Goal: Check status: Check status

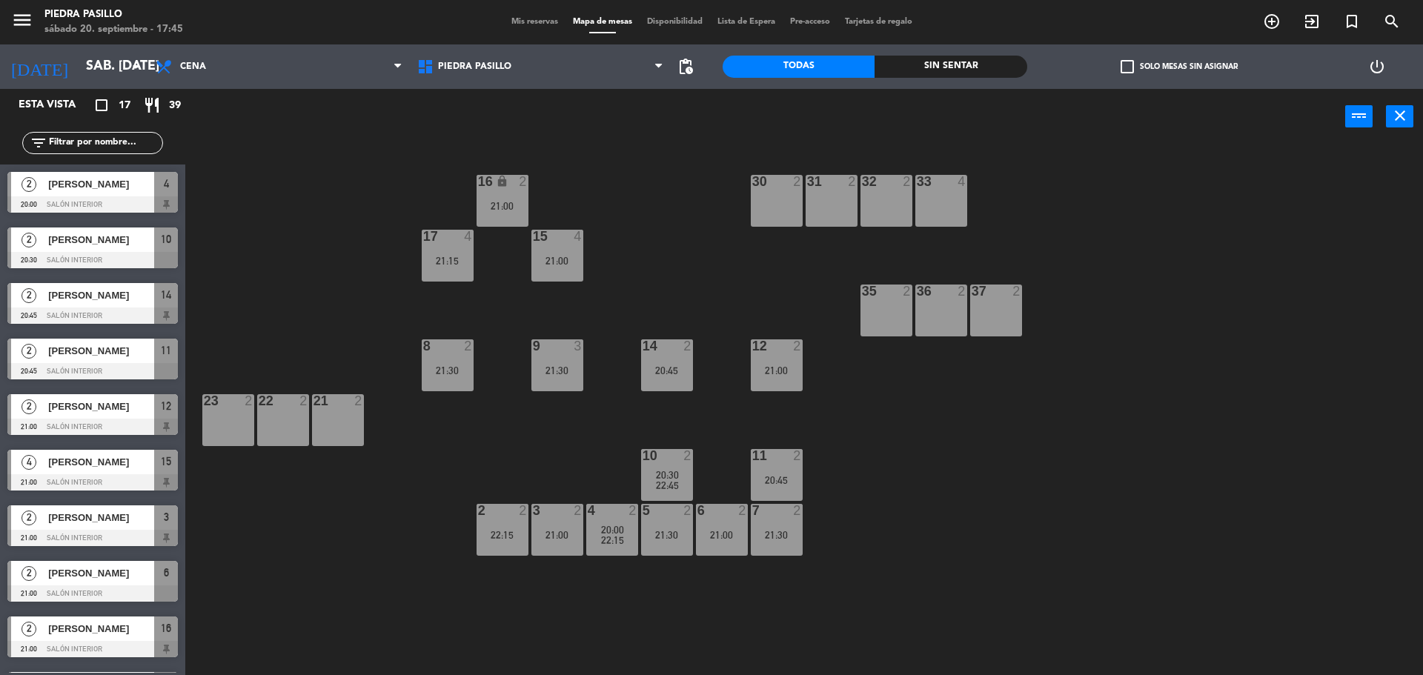
click at [605, 171] on div "16 lock 2 21:00 30 2 31 2 32 2 33 4 17 4 21:15 15 4 21:00 35 2 36 2 37 2 8 2 21…" at bounding box center [810, 413] width 1223 height 530
click at [605, 196] on div "16 lock 2 21:00 30 2 31 2 32 2 33 4 17 4 21:15 15 4 21:00 35 2 36 2 37 2 8 2 21…" at bounding box center [810, 413] width 1223 height 530
click at [650, 236] on div "16 lock 2 21:00 30 2 31 2 32 2 33 4 17 4 21:15 15 4 21:00 35 2 36 2 37 2 8 2 21…" at bounding box center [810, 413] width 1223 height 530
click at [648, 236] on div "16 lock 2 21:00 30 2 31 2 32 2 33 4 17 4 21:15 15 4 21:00 35 2 36 2 37 2 8 2 21…" at bounding box center [810, 413] width 1223 height 530
click at [558, 349] on div at bounding box center [557, 345] width 24 height 13
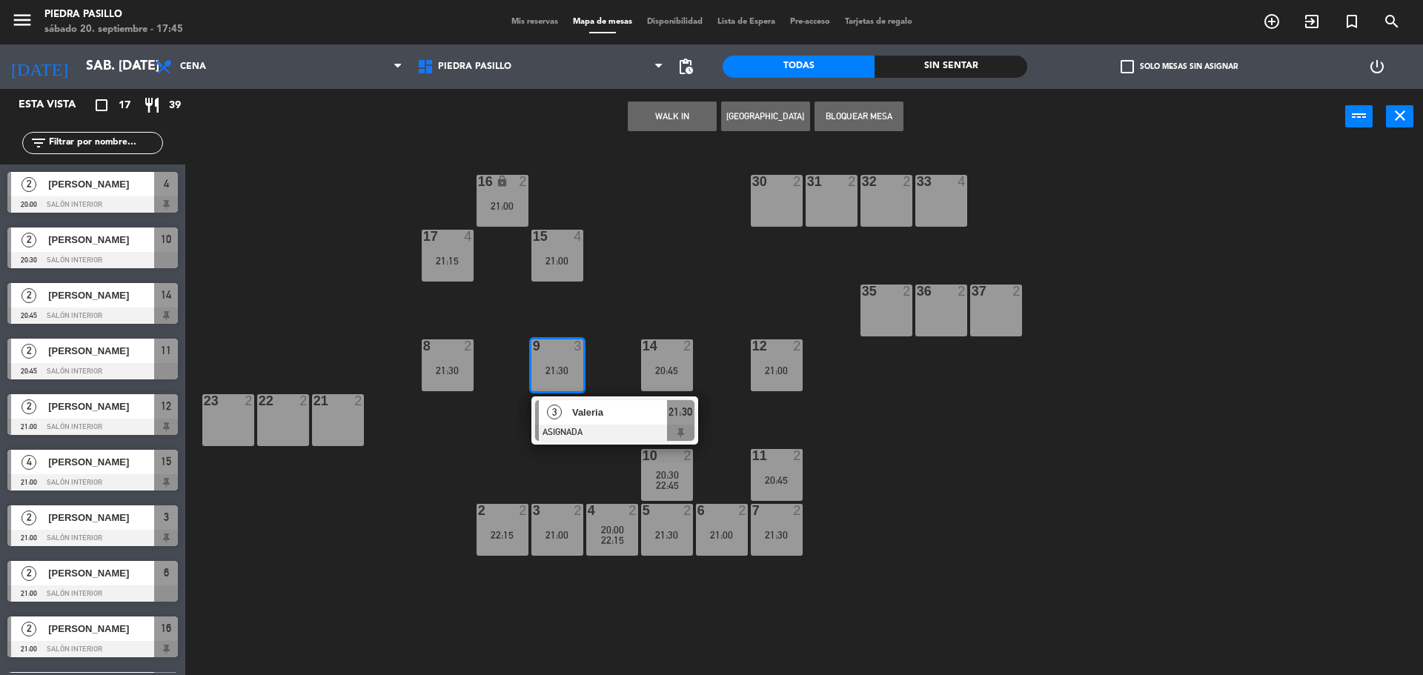
click at [685, 260] on div "16 lock 2 21:00 30 2 31 2 32 2 33 4 17 4 21:15 15 4 21:00 35 2 36 2 37 2 8 2 21…" at bounding box center [810, 413] width 1223 height 530
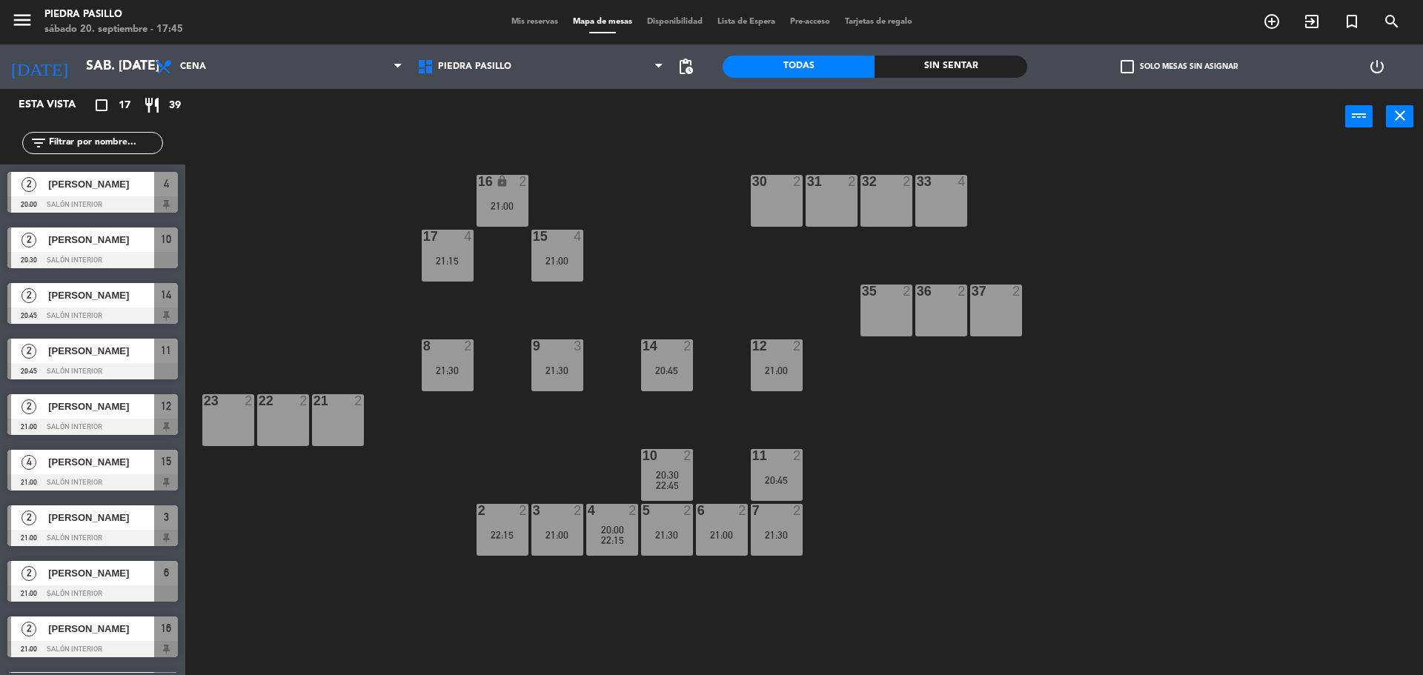
click at [449, 259] on div "21:15" at bounding box center [448, 261] width 52 height 10
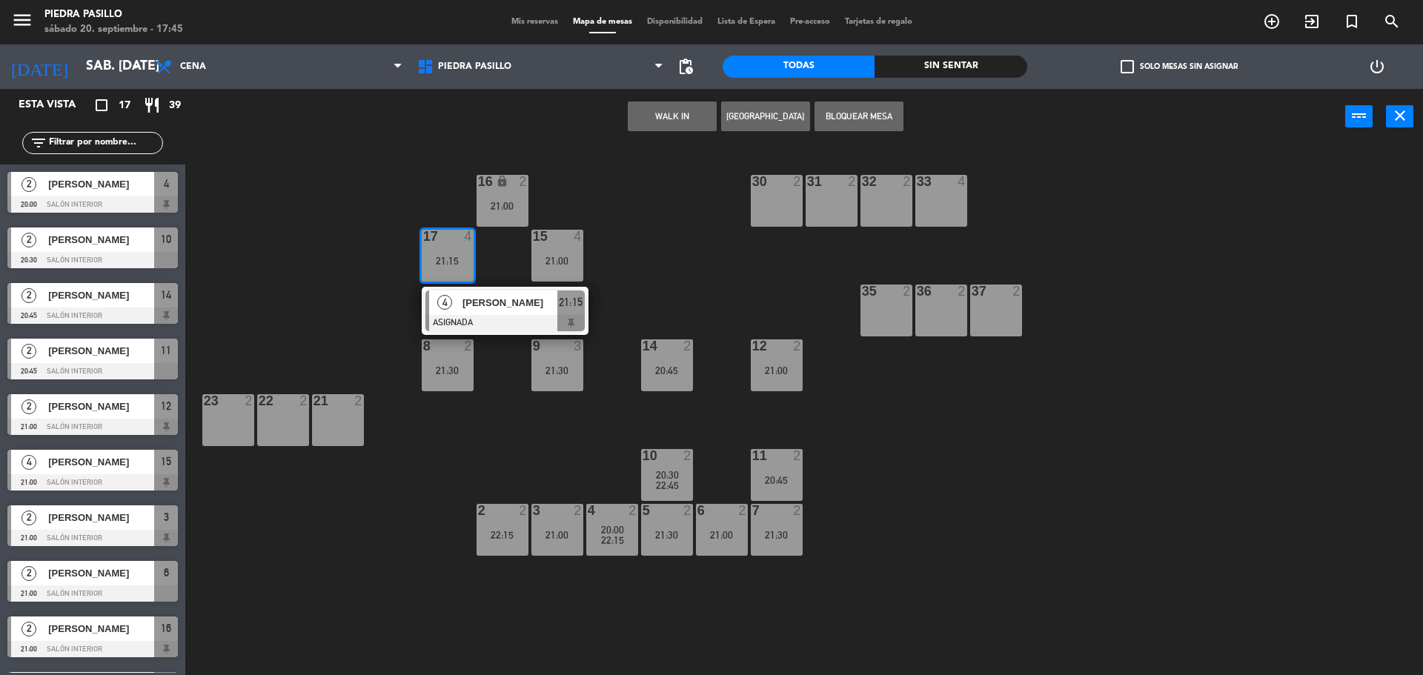
click at [545, 251] on div "15 4 21:00" at bounding box center [557, 256] width 52 height 52
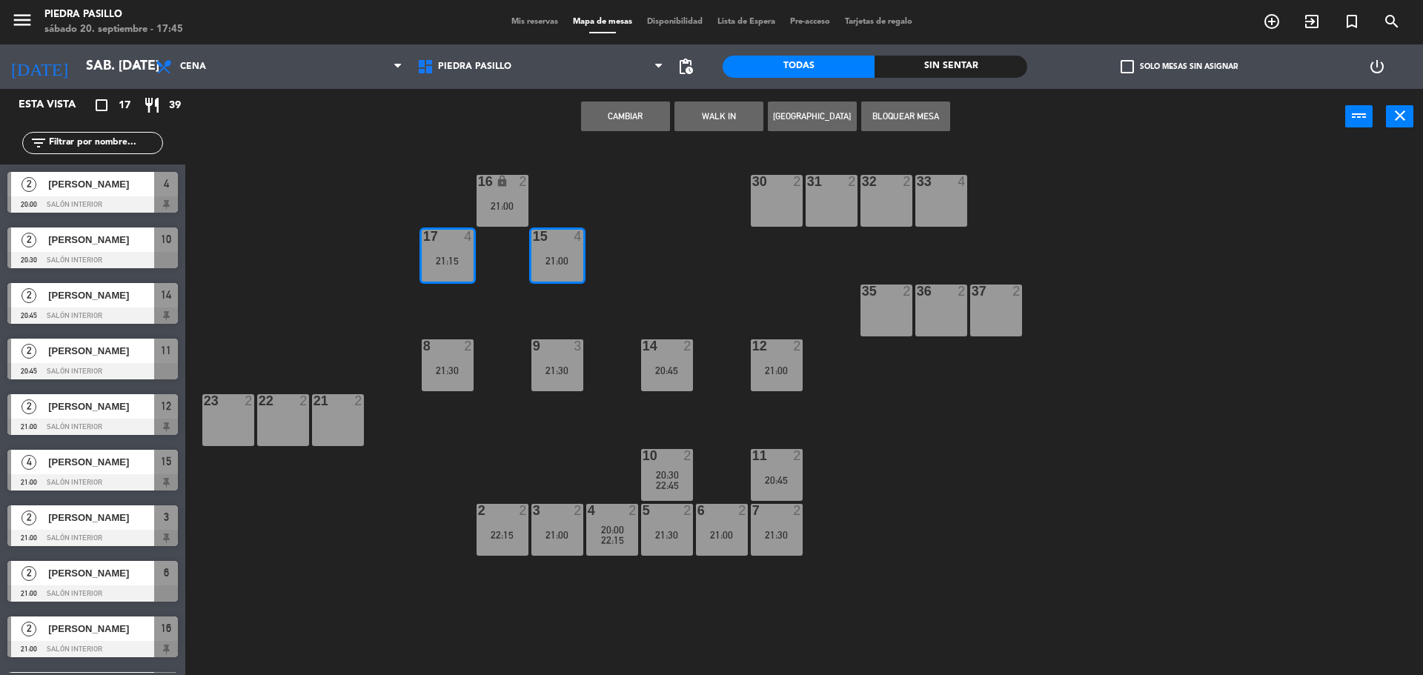
click at [625, 120] on button "Cambiar" at bounding box center [625, 117] width 89 height 30
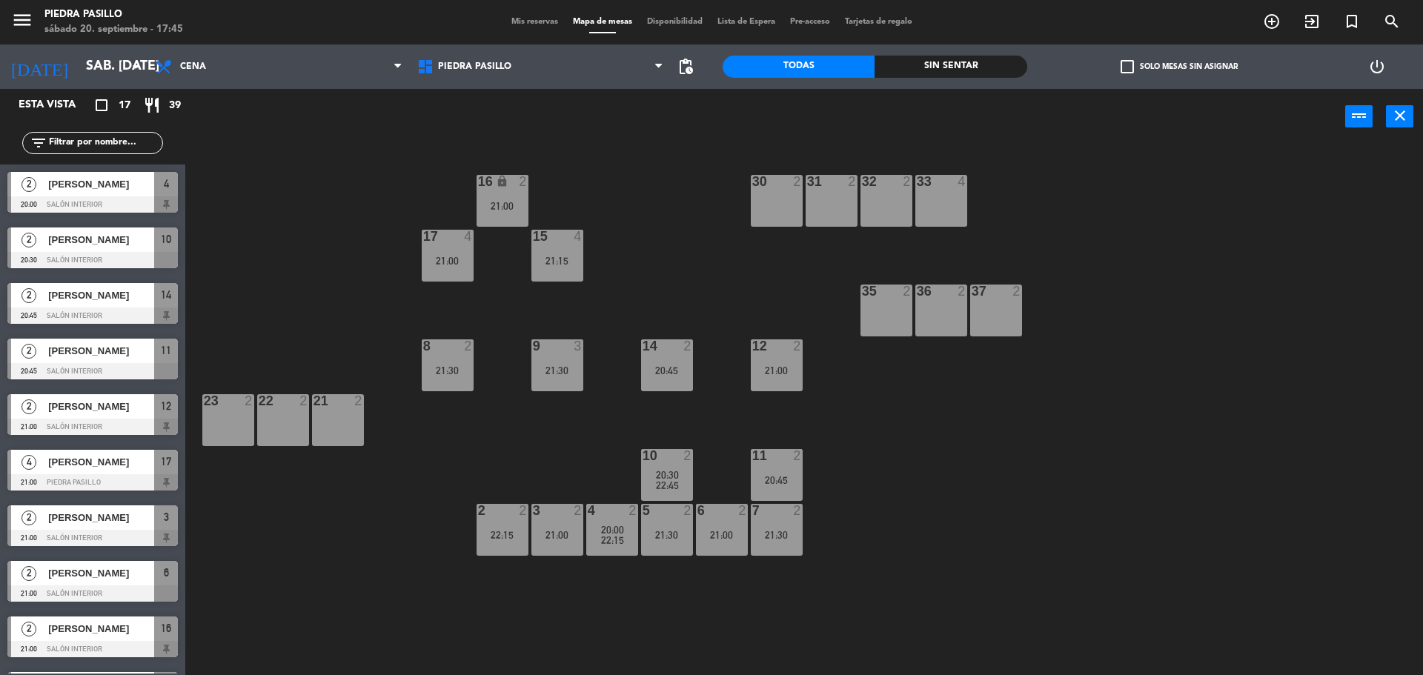
click at [650, 190] on div "16 lock 2 21:00 30 2 31 2 32 2 33 4 17 4 21:00 15 4 21:15 35 2 36 2 37 2 8 2 21…" at bounding box center [810, 413] width 1223 height 530
click at [568, 368] on div "21:30" at bounding box center [557, 370] width 52 height 10
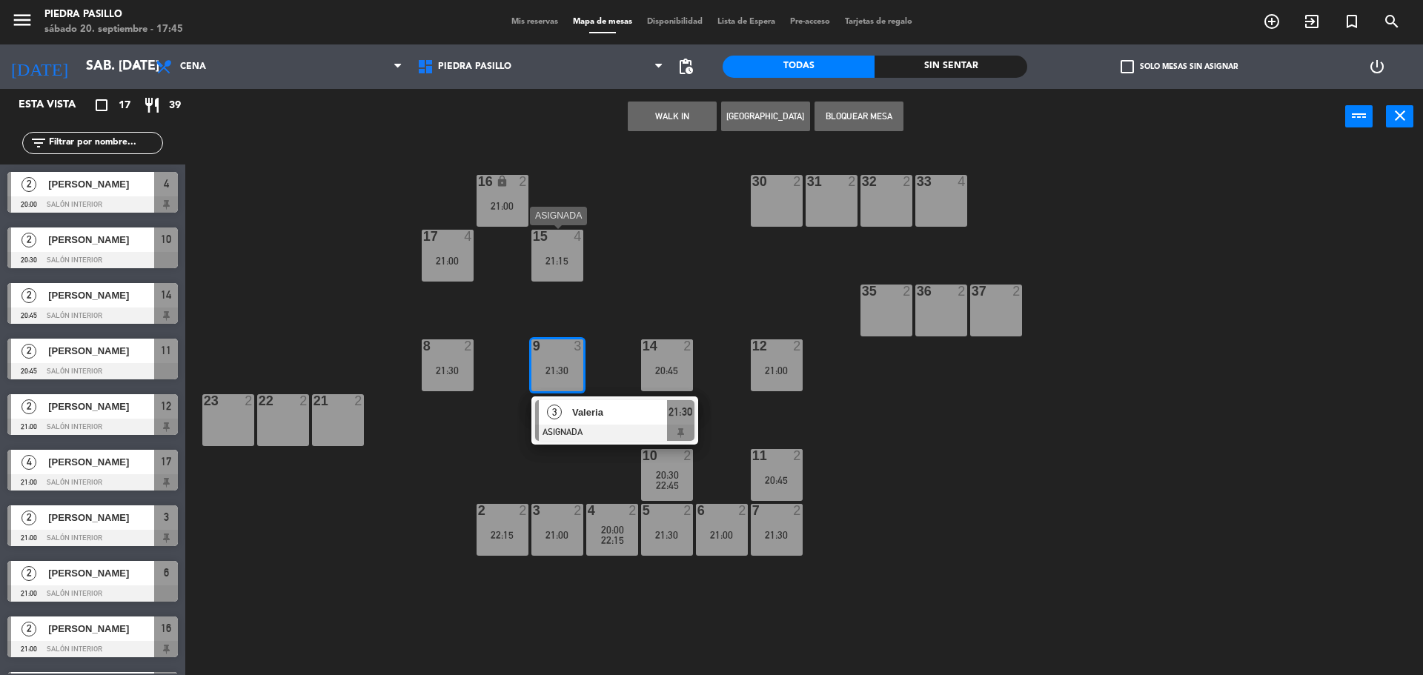
click at [565, 267] on div "15 4 21:15" at bounding box center [557, 256] width 52 height 52
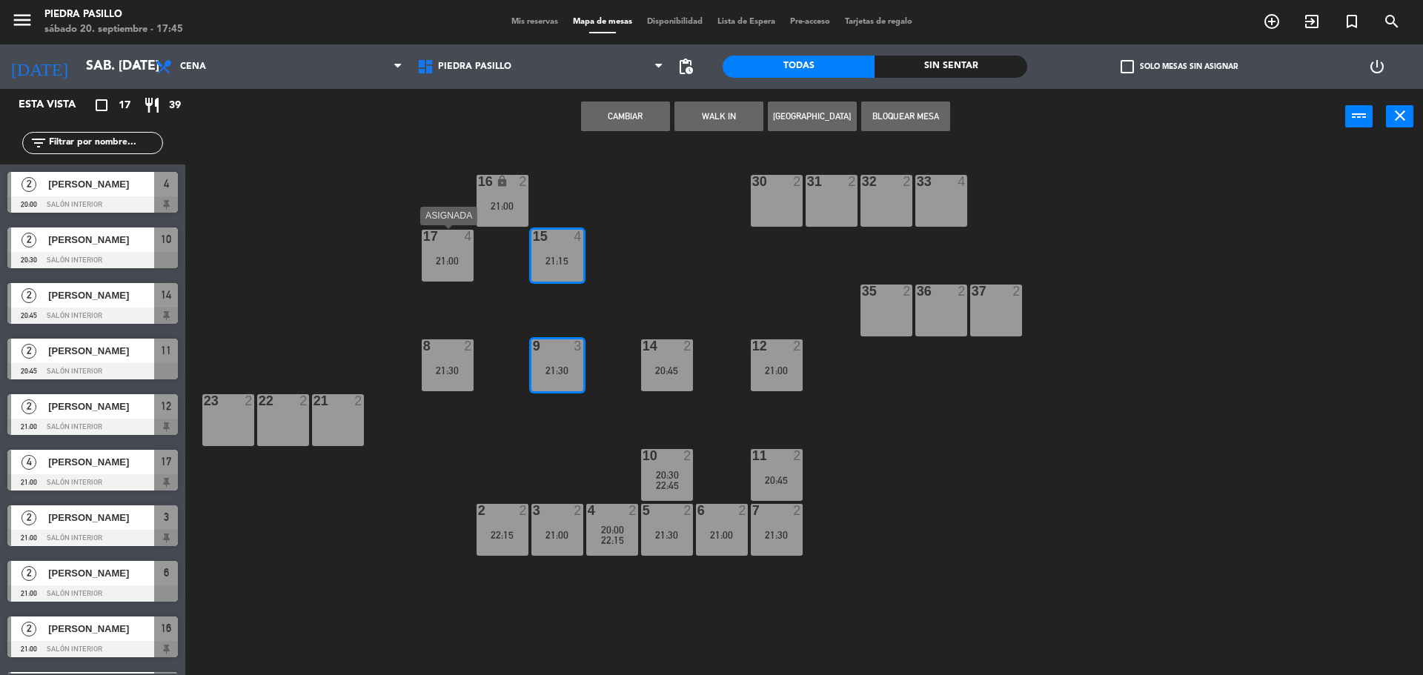
click at [462, 273] on div "17 4 21:00" at bounding box center [448, 256] width 52 height 52
click at [691, 253] on div "16 lock 2 21:00 30 2 31 2 32 2 33 4 17 4 21:00 15 4 21:15 35 2 36 2 37 2 8 2 21…" at bounding box center [810, 413] width 1223 height 530
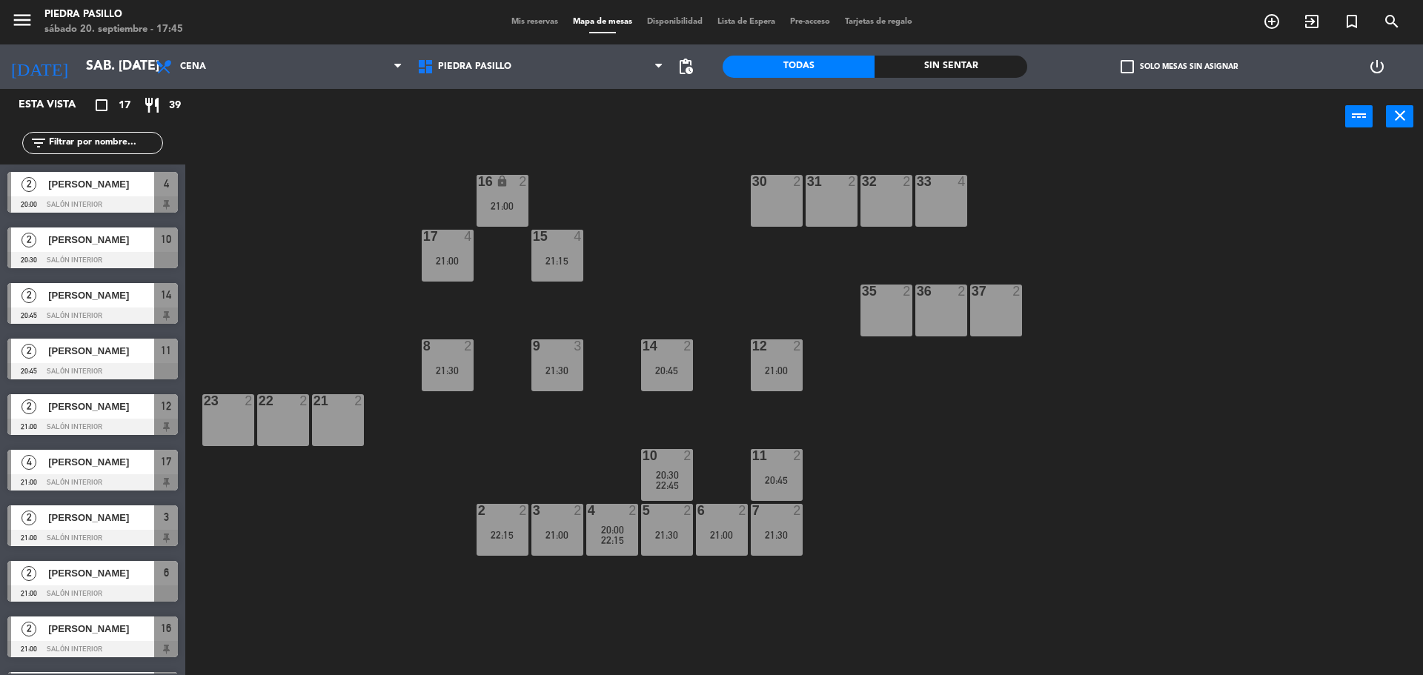
click at [558, 347] on div at bounding box center [557, 345] width 24 height 13
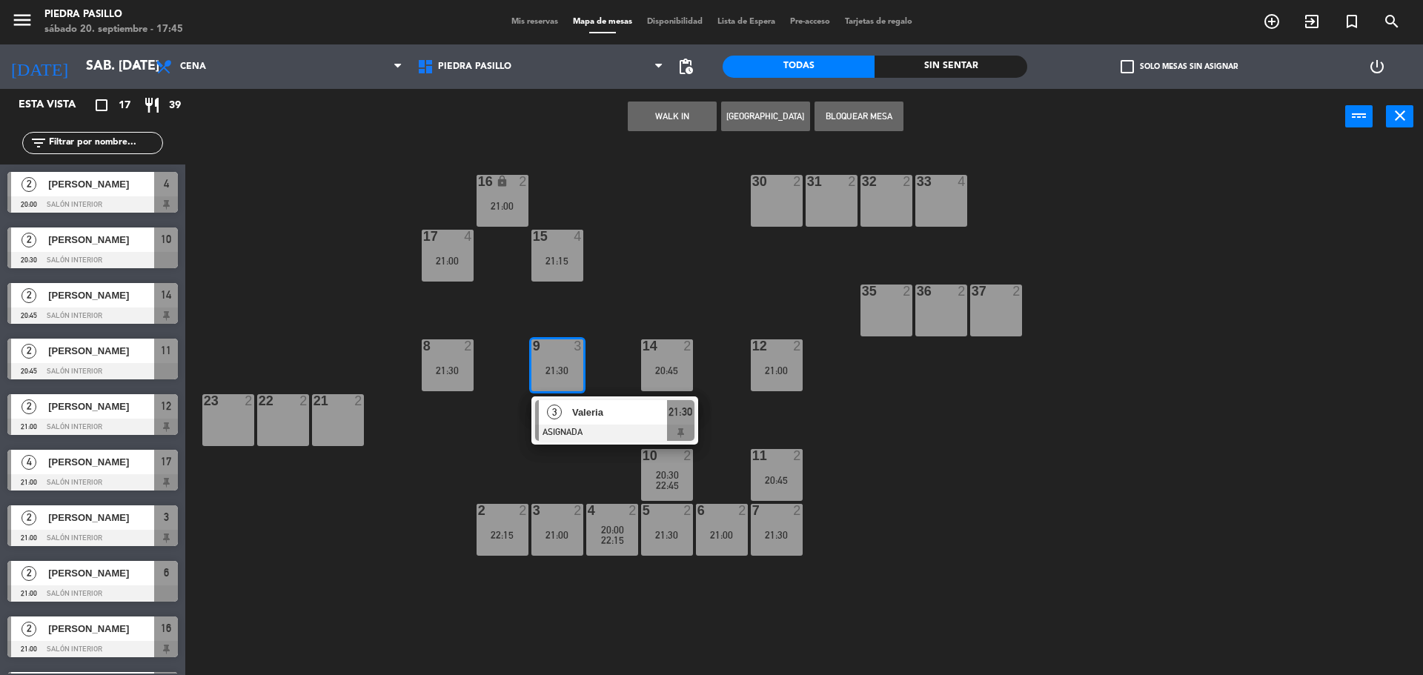
click at [562, 250] on div "15 4 21:15" at bounding box center [557, 256] width 52 height 52
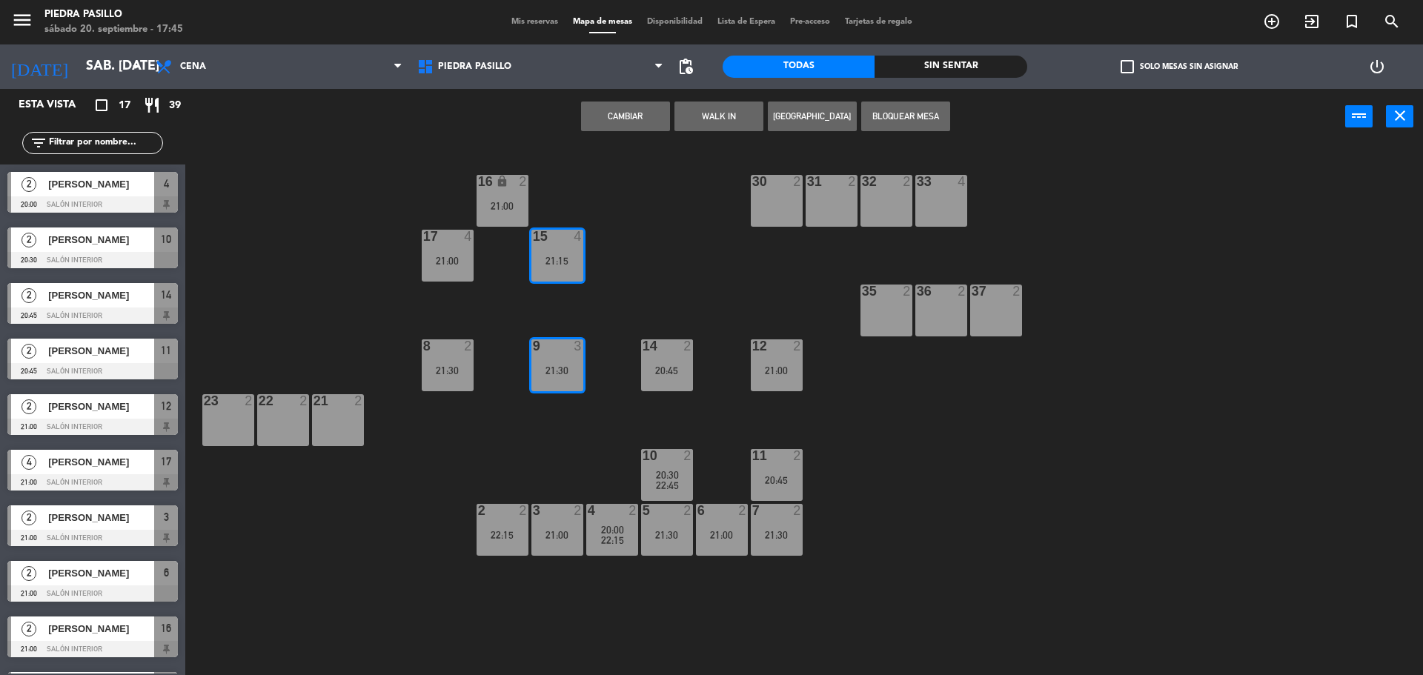
click at [428, 253] on div "17 4 21:00" at bounding box center [448, 256] width 52 height 52
click at [673, 241] on div "16 lock 2 21:00 30 2 31 2 32 2 33 4 17 4 21:00 15 4 21:15 35 2 36 2 37 2 8 2 21…" at bounding box center [810, 413] width 1223 height 530
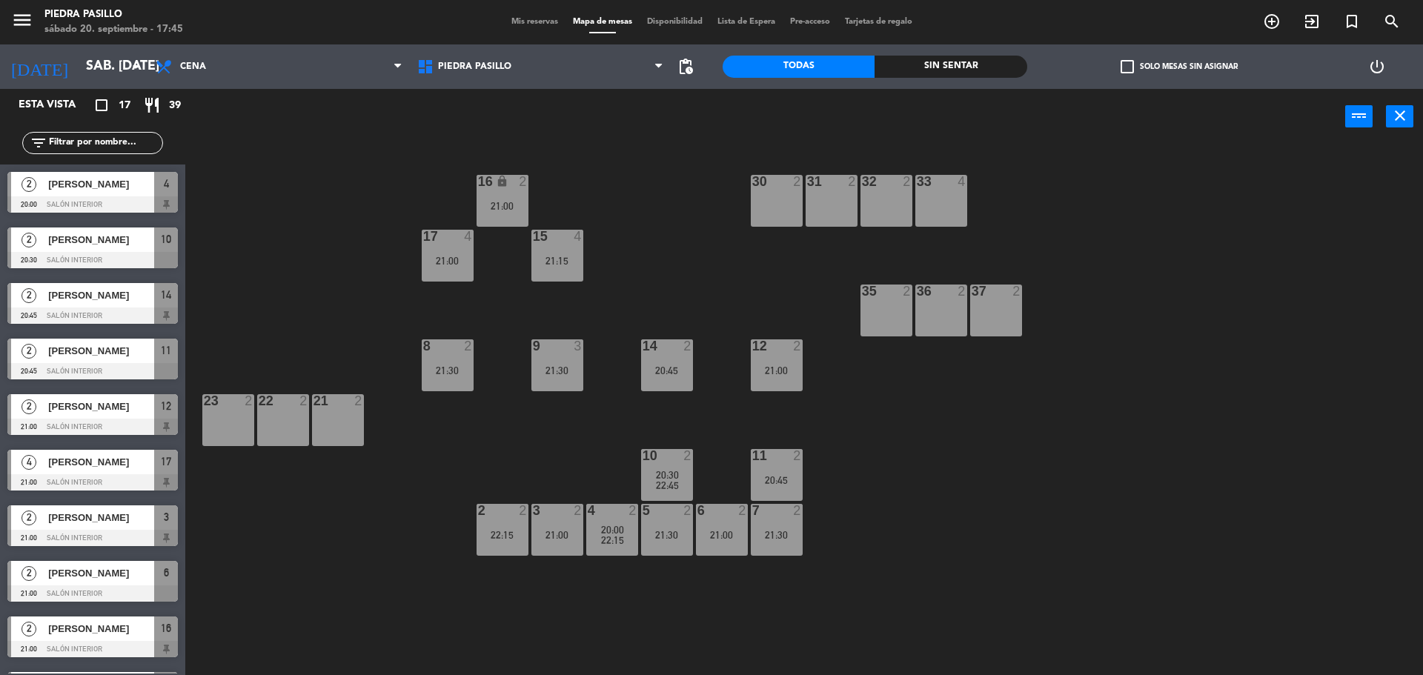
click at [709, 413] on div "16 lock 2 21:00 30 2 31 2 32 2 33 4 17 4 21:00 15 4 21:15 35 2 36 2 37 2 8 2 21…" at bounding box center [810, 413] width 1223 height 530
click at [540, 25] on span "Mis reservas" at bounding box center [534, 22] width 61 height 8
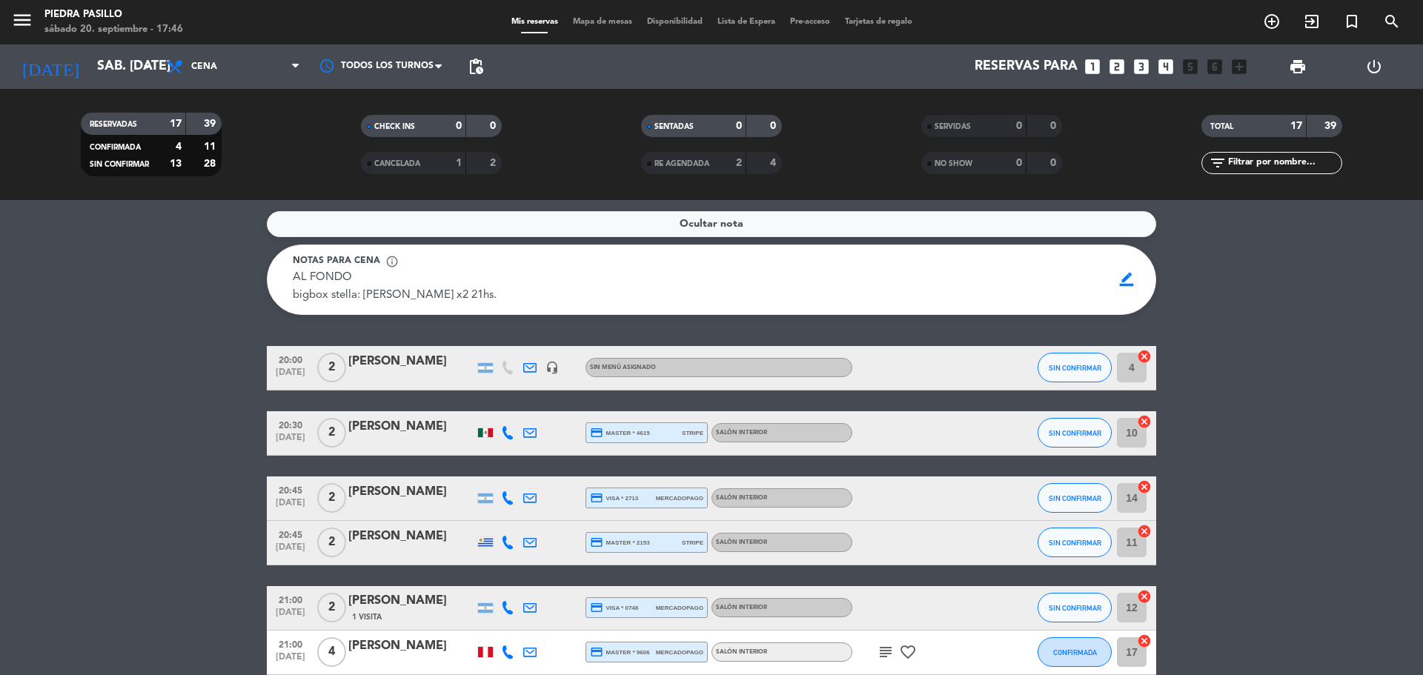
click at [508, 432] on icon at bounding box center [507, 432] width 13 height 13
click at [542, 408] on span at bounding box center [545, 408] width 12 height 12
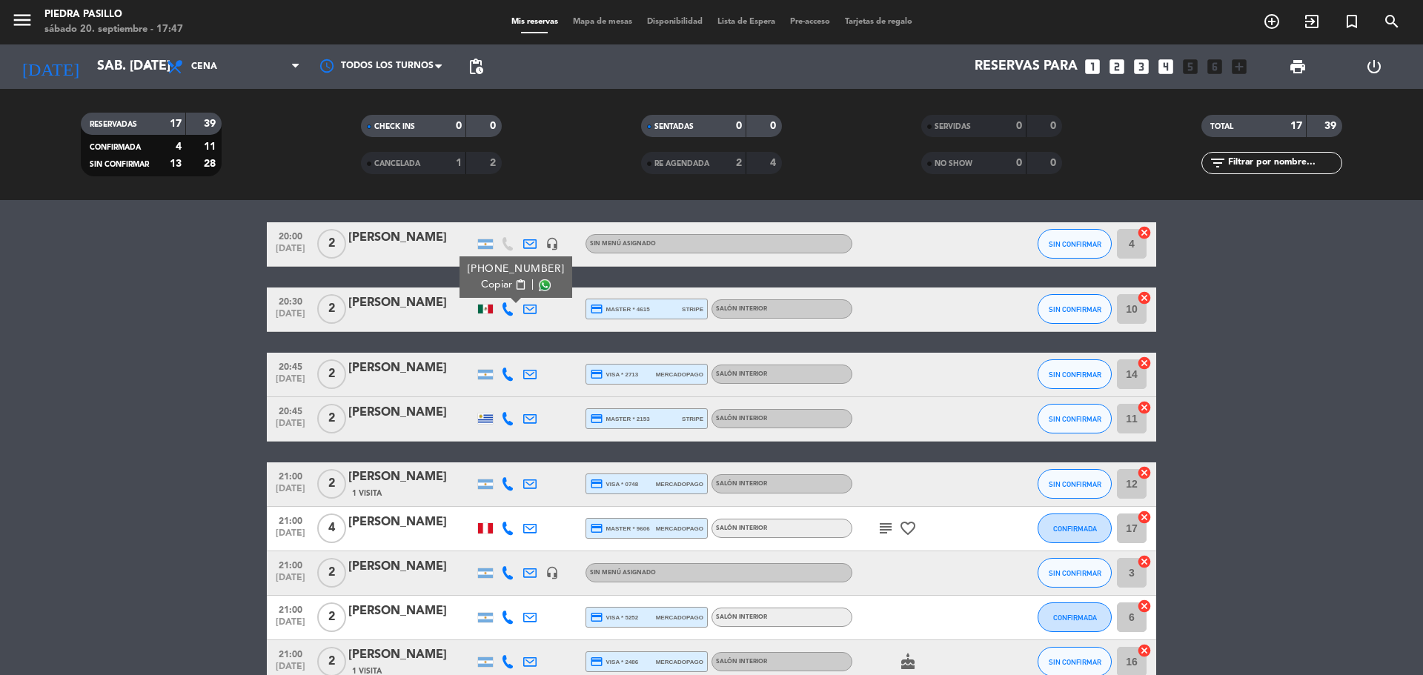
click at [508, 375] on icon at bounding box center [507, 373] width 13 height 13
click at [539, 352] on span at bounding box center [545, 350] width 12 height 12
click at [510, 419] on icon at bounding box center [507, 418] width 13 height 13
click at [542, 397] on span at bounding box center [548, 394] width 12 height 12
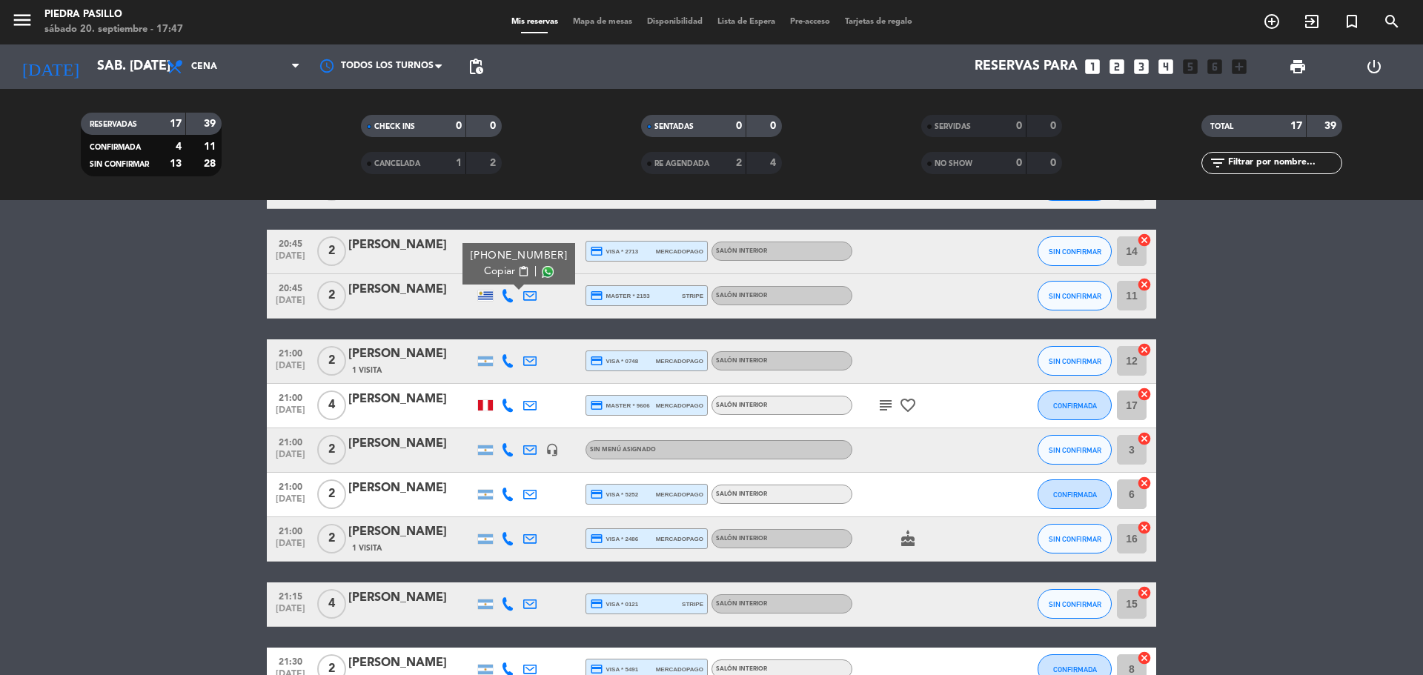
click at [508, 361] on icon at bounding box center [507, 360] width 13 height 13
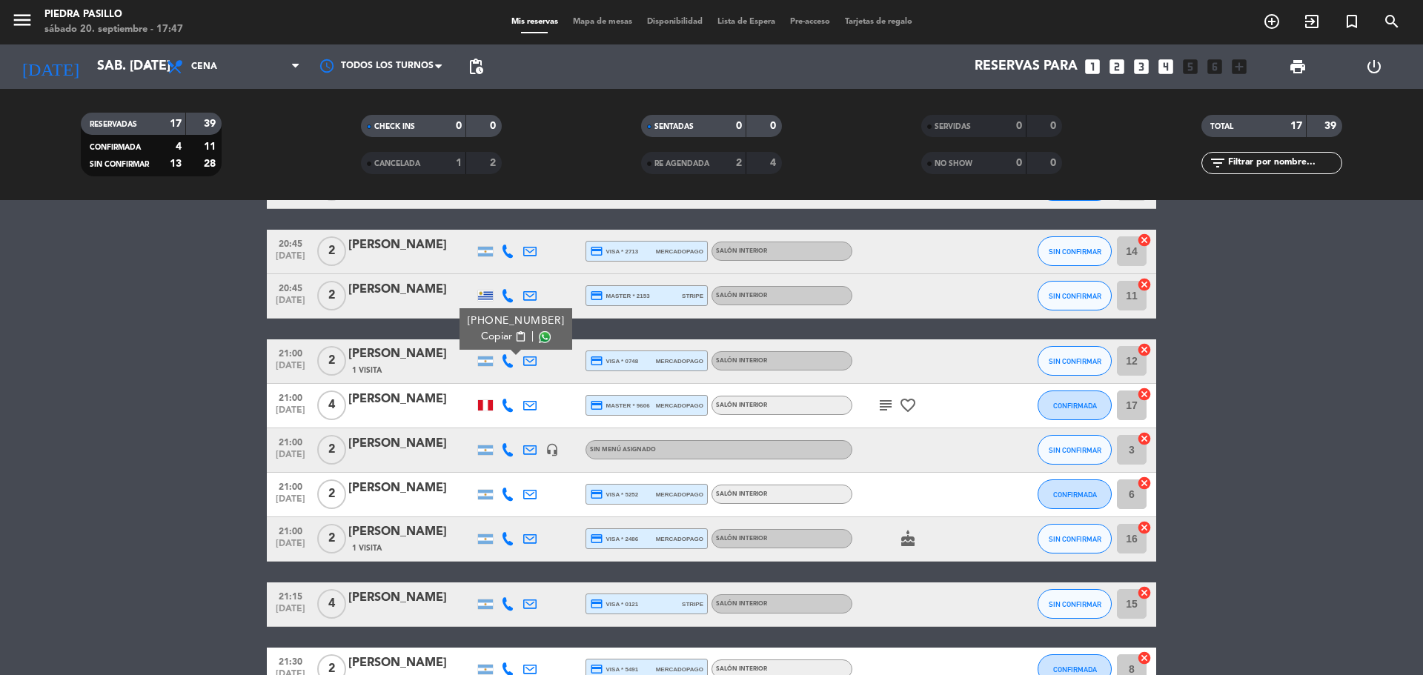
click at [539, 334] on span at bounding box center [545, 336] width 12 height 12
click at [505, 406] on icon at bounding box center [507, 405] width 13 height 13
click at [542, 383] on span at bounding box center [548, 381] width 12 height 12
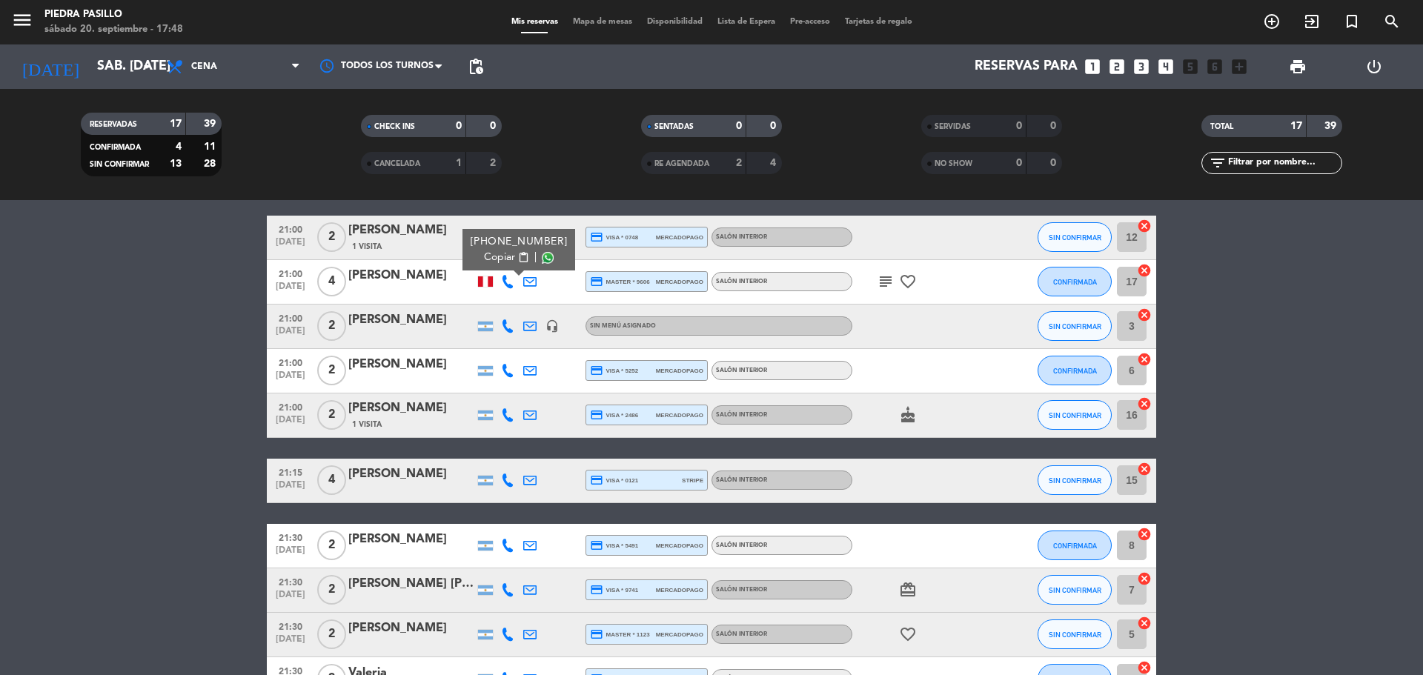
click at [510, 324] on icon at bounding box center [507, 325] width 13 height 13
click at [539, 304] on span at bounding box center [545, 302] width 12 height 12
click at [507, 370] on icon at bounding box center [507, 370] width 13 height 13
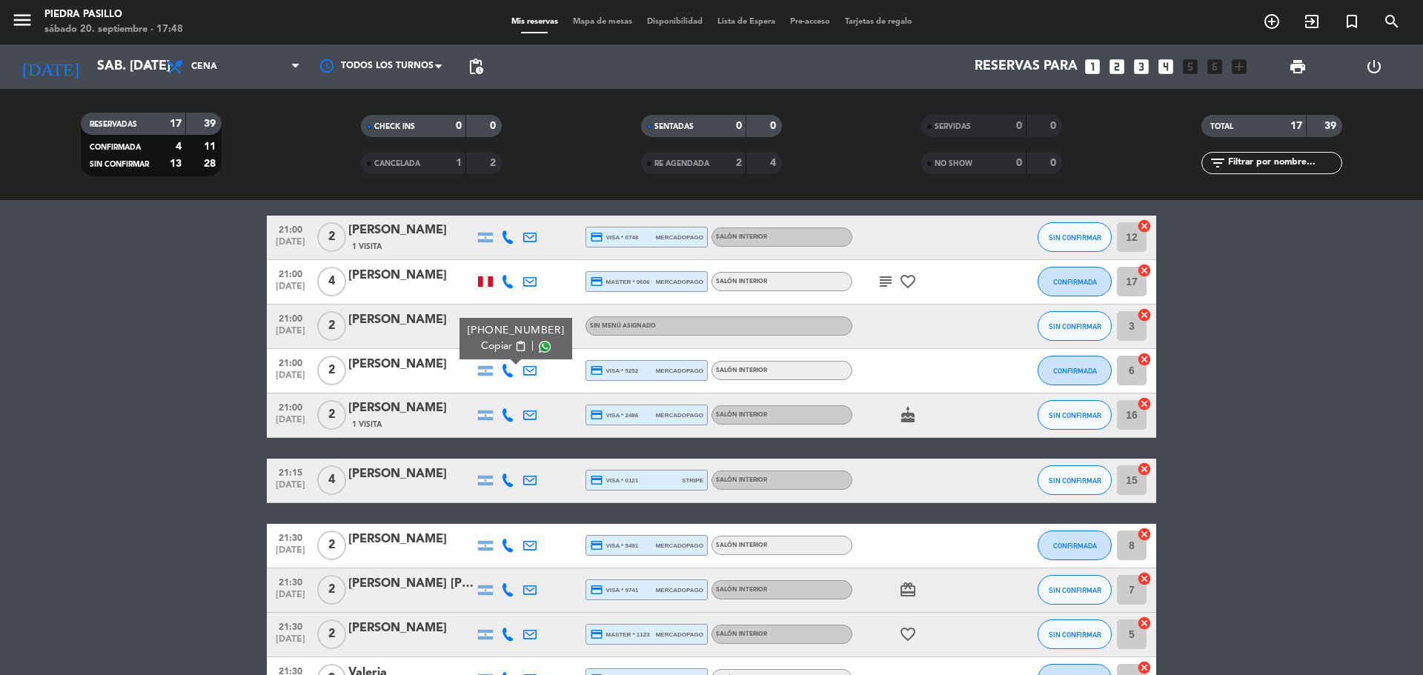
click at [539, 349] on span at bounding box center [545, 346] width 12 height 12
click at [509, 412] on icon at bounding box center [507, 414] width 13 height 13
click at [539, 386] on span at bounding box center [545, 391] width 12 height 12
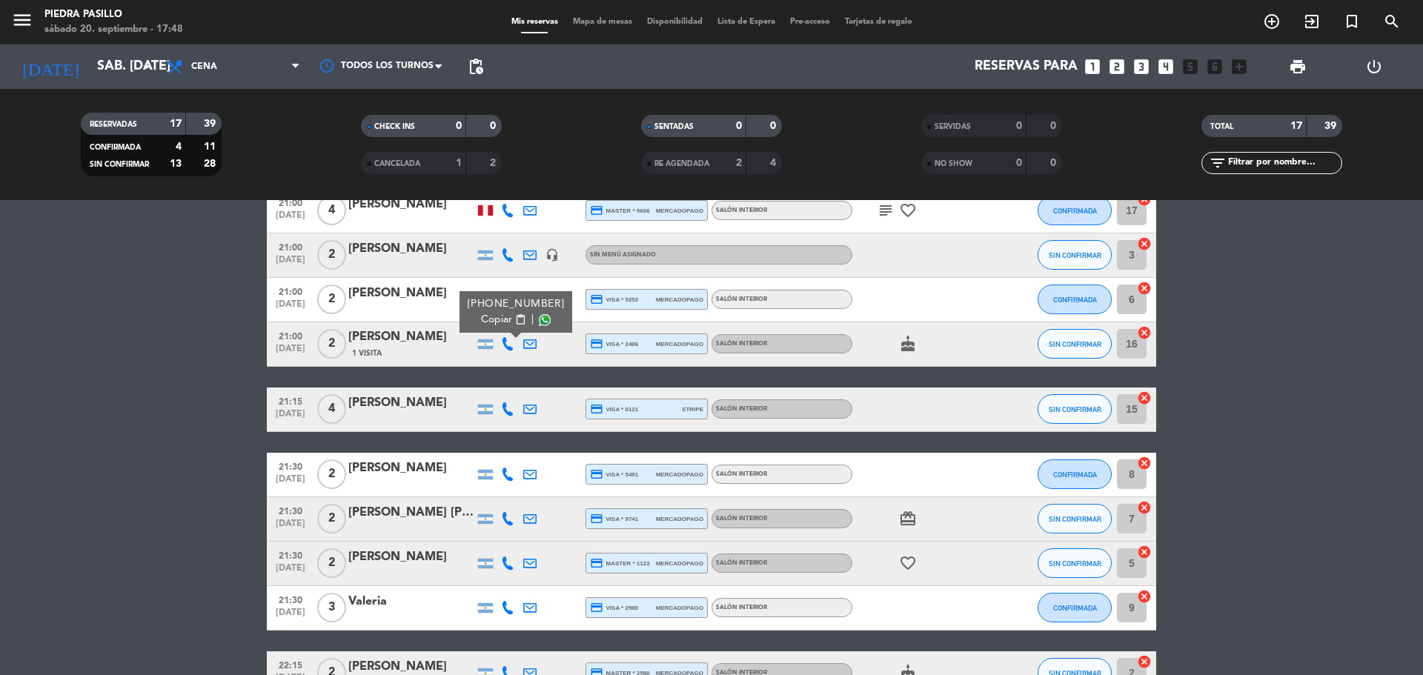
scroll to position [494, 0]
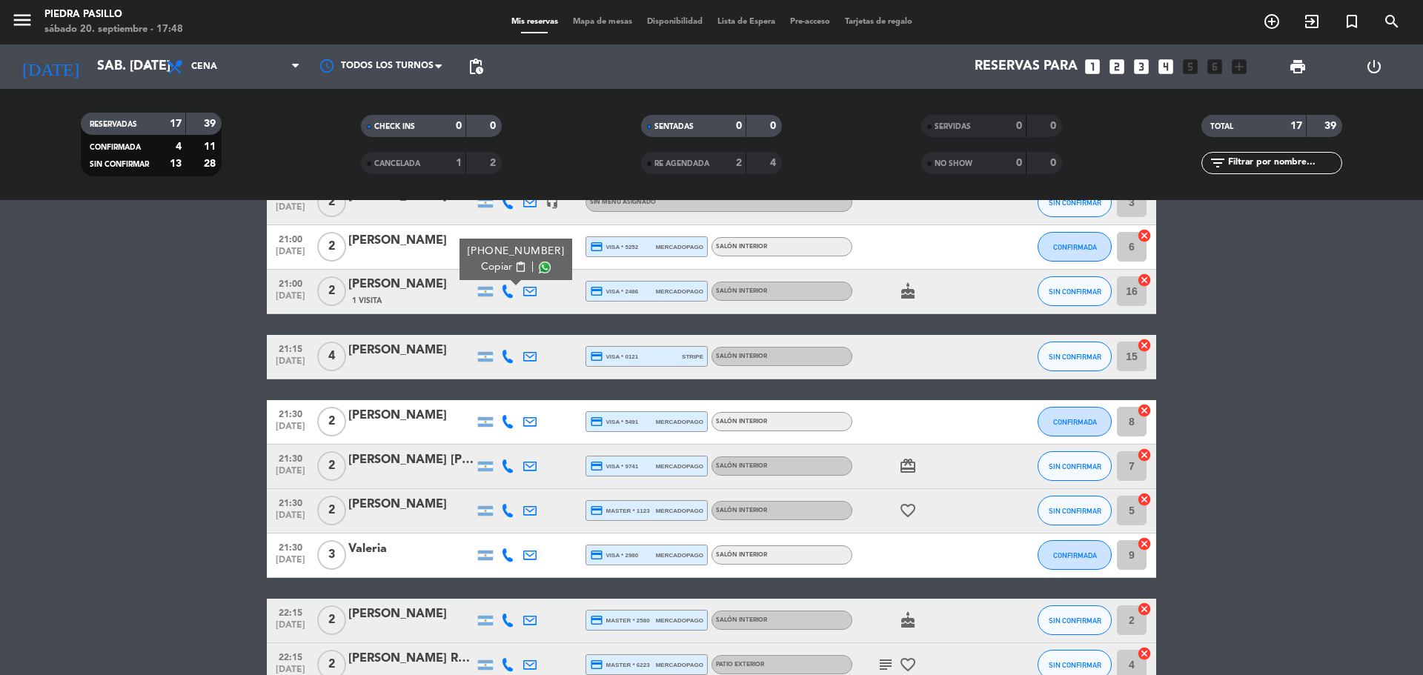
click at [509, 355] on icon at bounding box center [507, 356] width 13 height 13
click at [539, 336] on span at bounding box center [545, 332] width 12 height 12
click at [502, 414] on div at bounding box center [507, 422] width 22 height 44
click at [508, 422] on icon at bounding box center [507, 421] width 13 height 13
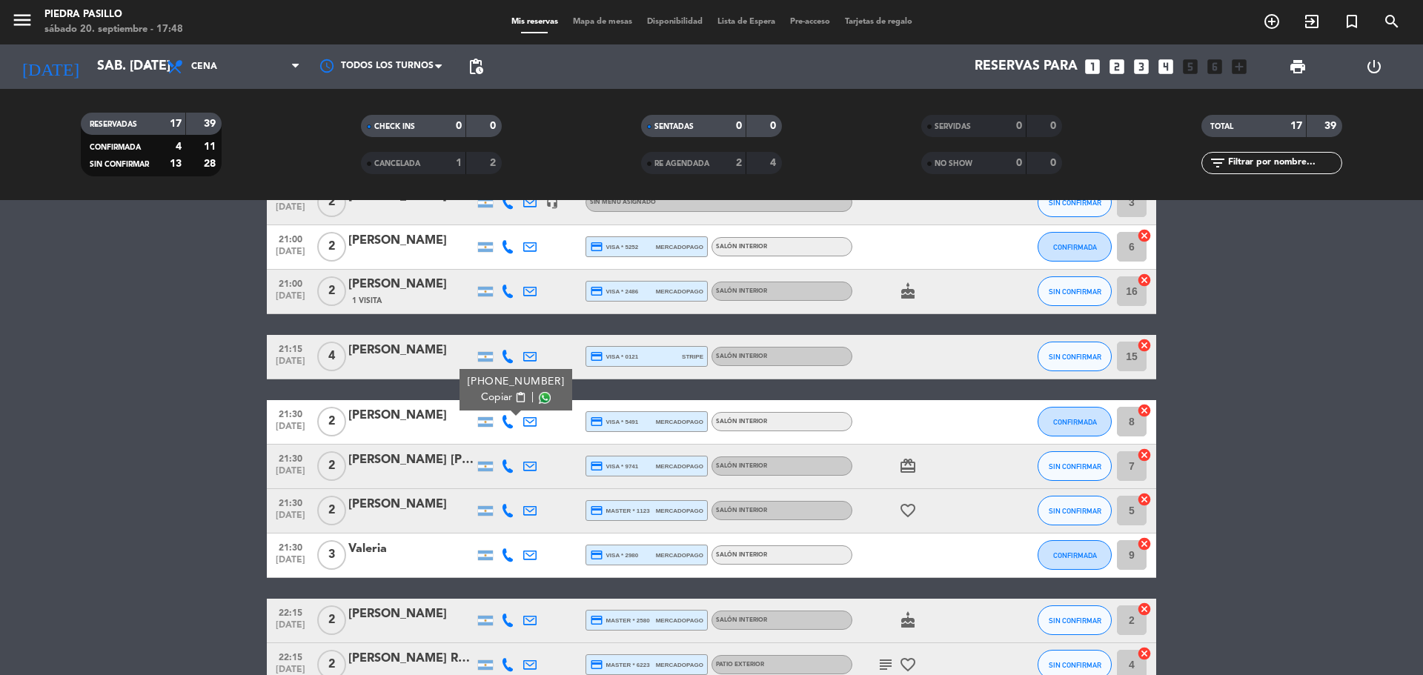
click at [539, 396] on span at bounding box center [545, 397] width 12 height 12
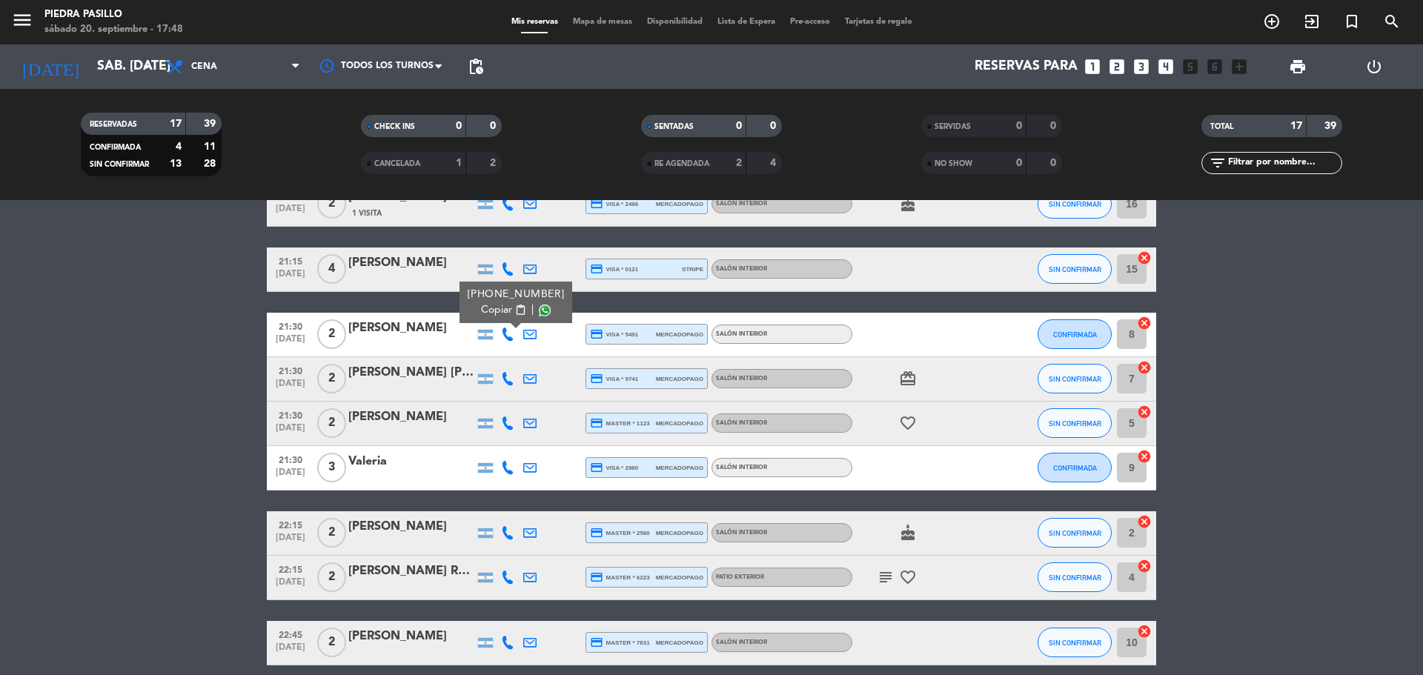
scroll to position [617, 0]
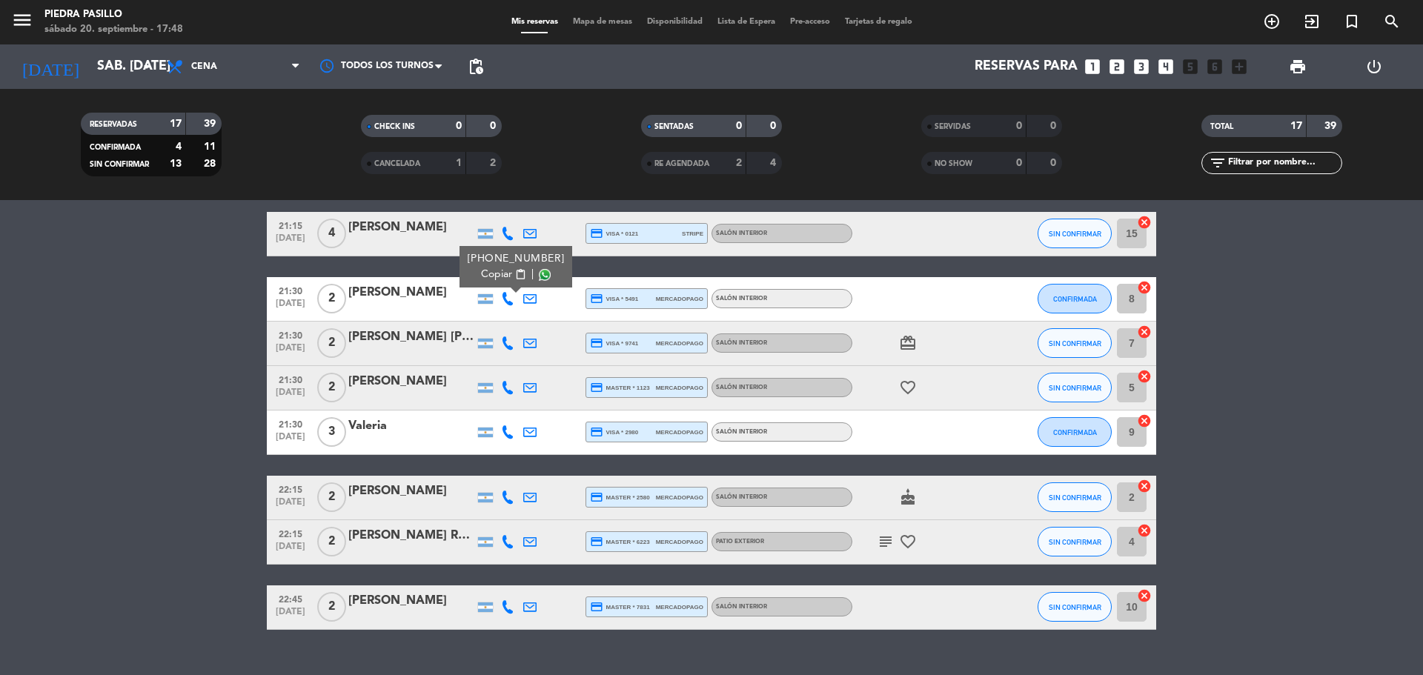
click at [505, 342] on icon at bounding box center [507, 342] width 13 height 13
click at [539, 320] on span at bounding box center [545, 319] width 12 height 12
click at [509, 384] on icon at bounding box center [507, 387] width 13 height 13
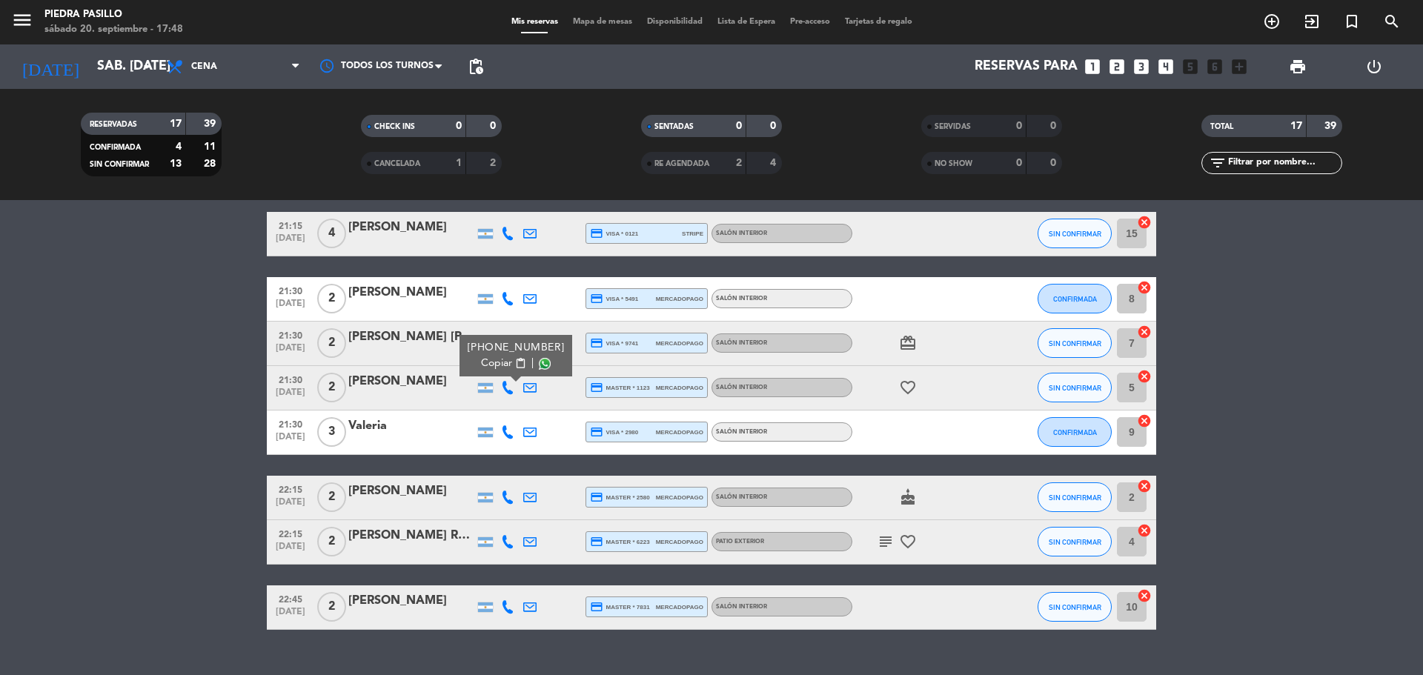
click at [539, 364] on span at bounding box center [545, 363] width 12 height 12
click at [505, 438] on icon at bounding box center [507, 431] width 13 height 13
click at [543, 406] on div "Copiar content_paste |" at bounding box center [516, 408] width 97 height 16
click at [540, 407] on span at bounding box center [545, 408] width 12 height 12
click at [505, 493] on icon at bounding box center [507, 496] width 13 height 13
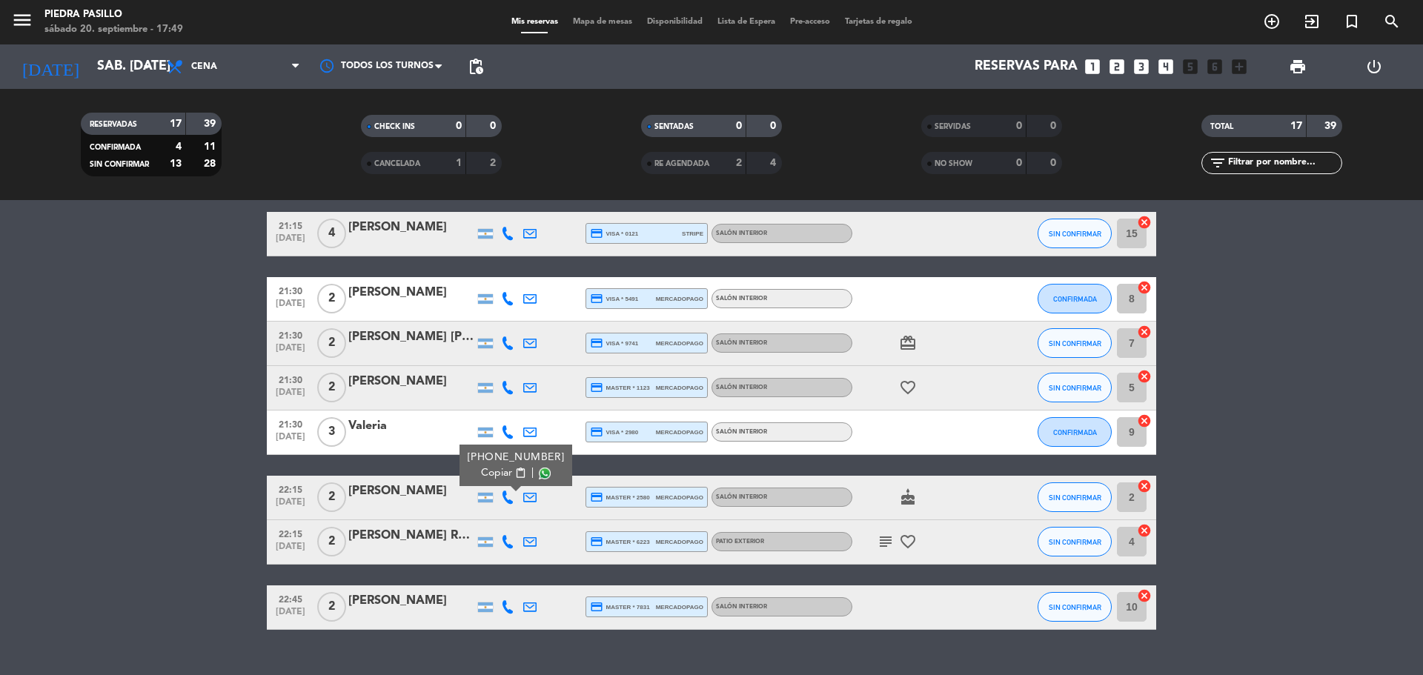
click at [539, 469] on span at bounding box center [545, 473] width 12 height 12
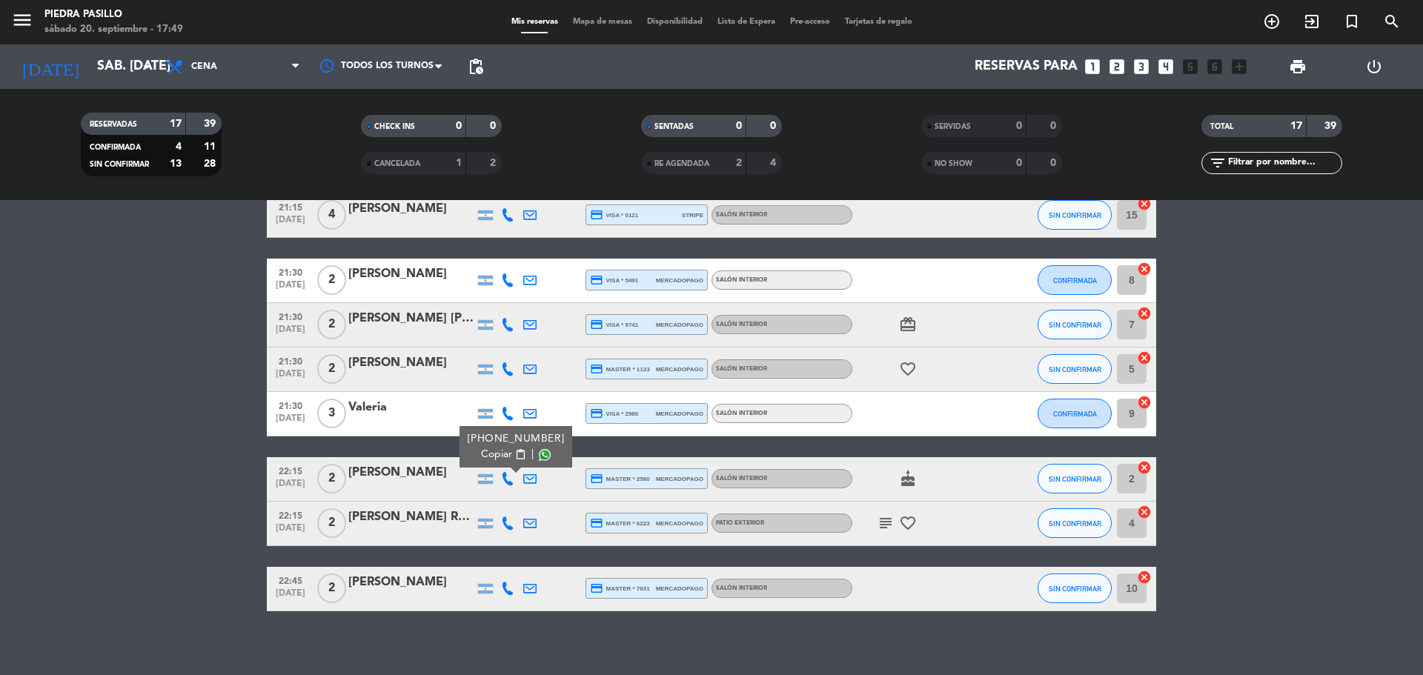
scroll to position [646, 0]
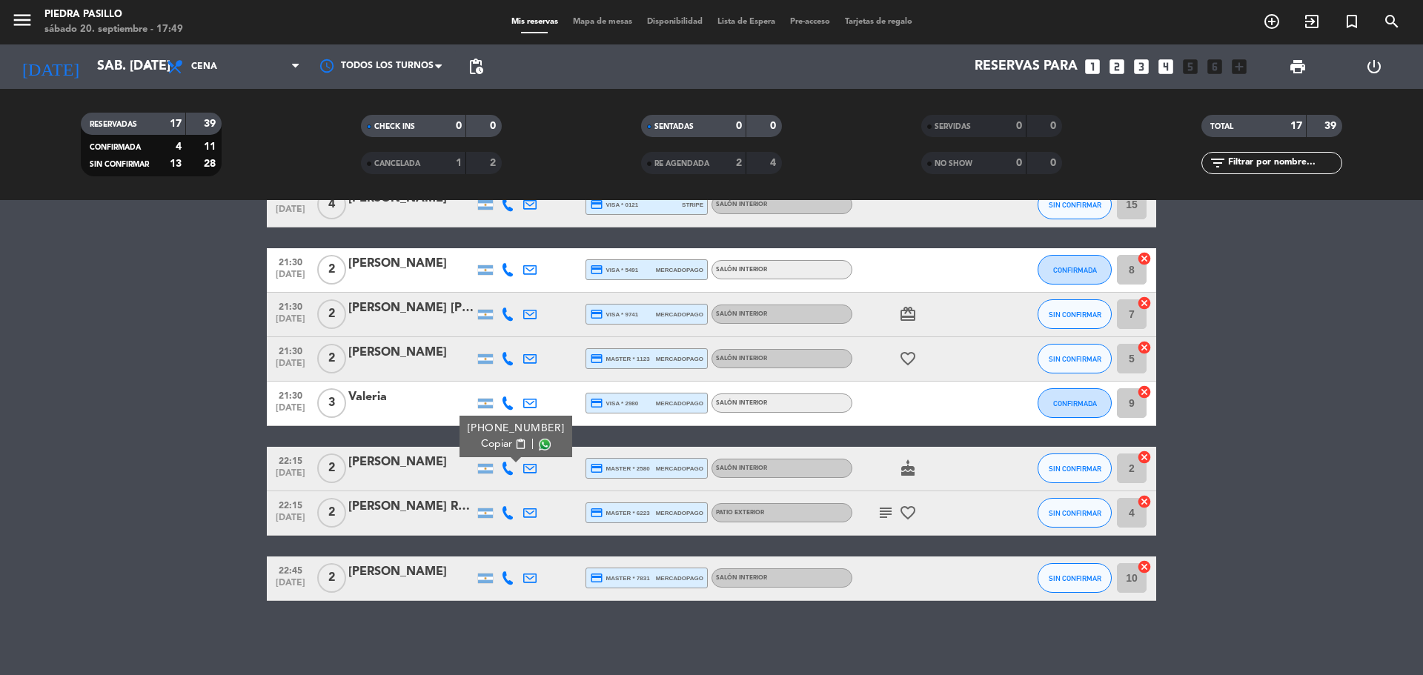
click at [510, 513] on icon at bounding box center [507, 512] width 13 height 13
click at [536, 485] on span at bounding box center [542, 488] width 12 height 12
click at [508, 579] on icon at bounding box center [507, 577] width 13 height 13
click at [540, 549] on span at bounding box center [545, 554] width 12 height 12
